Goal: Task Accomplishment & Management: Manage account settings

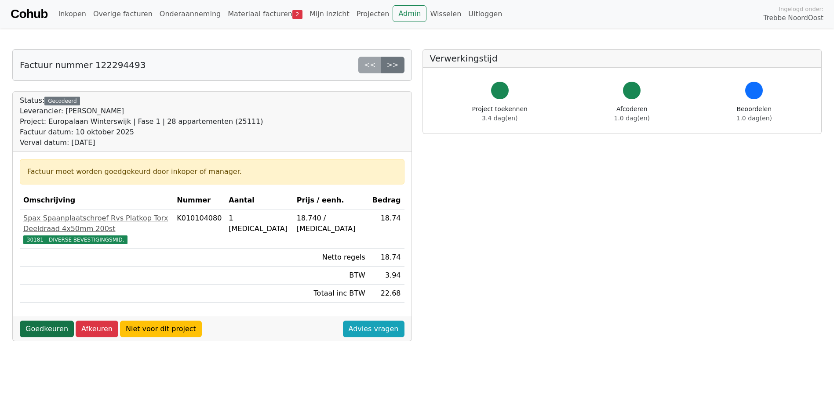
click at [38, 321] on link "Goedkeuren" at bounding box center [47, 329] width 54 height 17
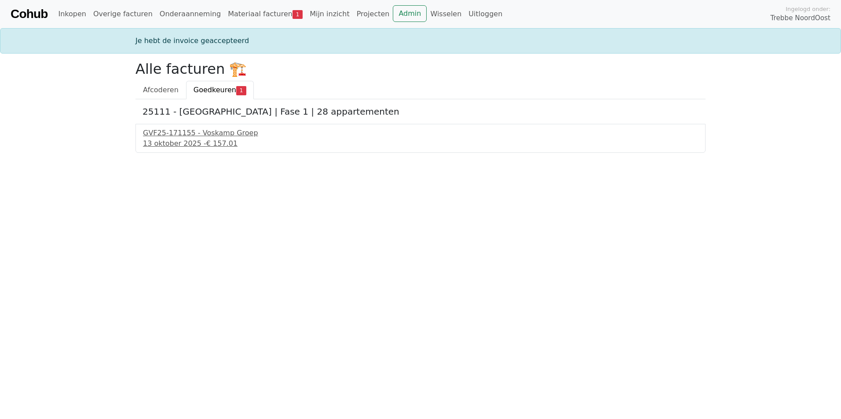
click at [187, 150] on div "GVF25-171155 - Voskamp Groep [DATE] - € 157.01" at bounding box center [420, 138] width 570 height 29
click at [189, 144] on div "[DATE] - € 157.01" at bounding box center [420, 143] width 555 height 11
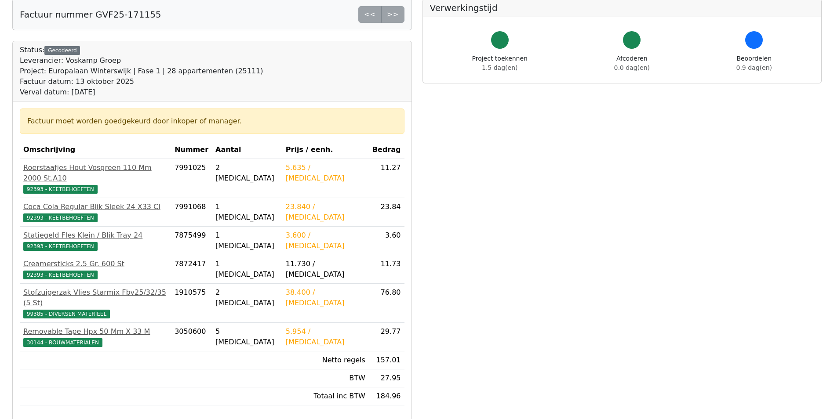
scroll to position [176, 0]
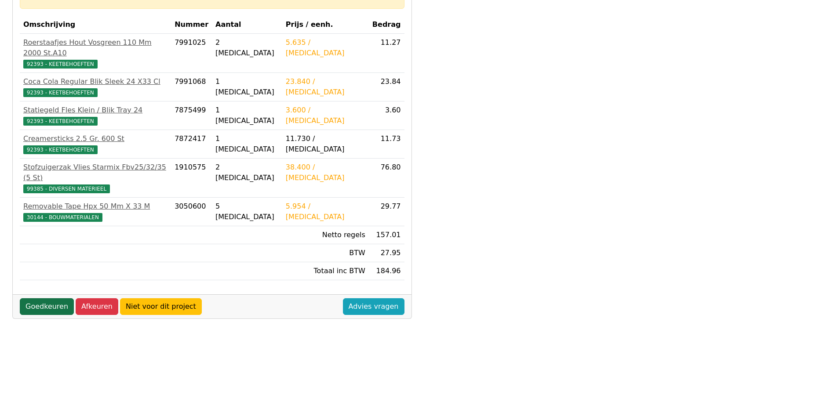
click at [49, 299] on link "Goedkeuren" at bounding box center [47, 307] width 54 height 17
